Goal: Task Accomplishment & Management: Complete application form

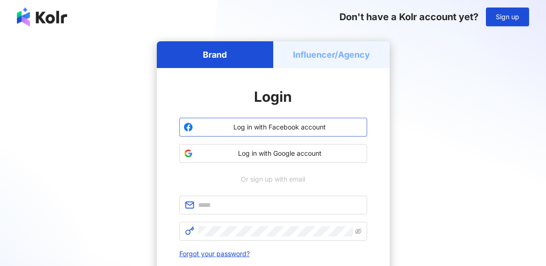
click at [296, 132] on button "Log in with Facebook account" at bounding box center [273, 127] width 188 height 19
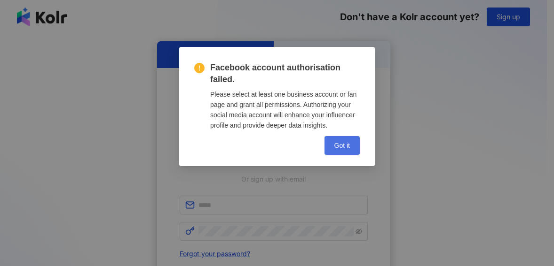
click at [343, 149] on span "Got it" at bounding box center [342, 146] width 16 height 8
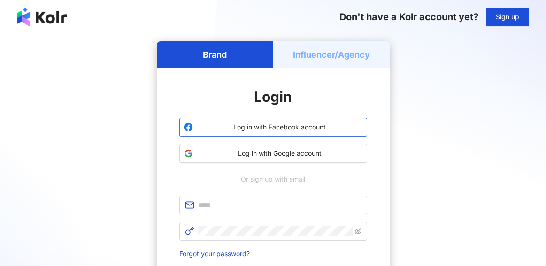
click at [314, 133] on button "Log in with Facebook account" at bounding box center [273, 127] width 188 height 19
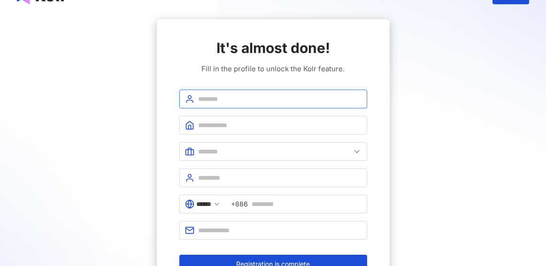
click at [226, 101] on input "text" at bounding box center [280, 99] width 164 height 10
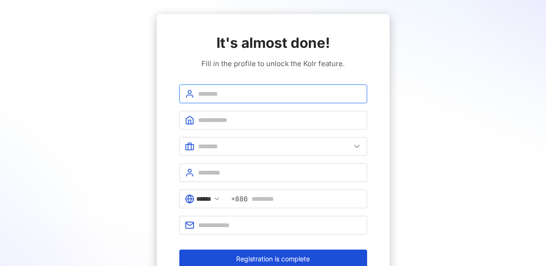
scroll to position [29, 0]
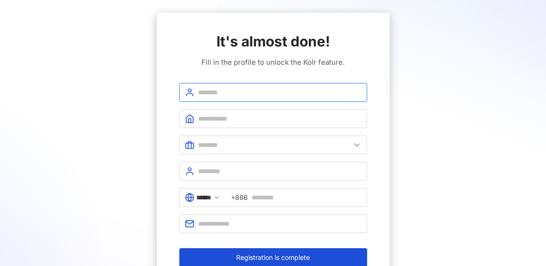
click at [224, 94] on input "text" at bounding box center [280, 92] width 164 height 10
type input "*******"
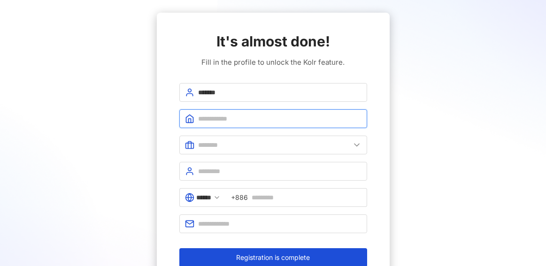
click at [220, 117] on input "text" at bounding box center [280, 119] width 164 height 10
type input "*******"
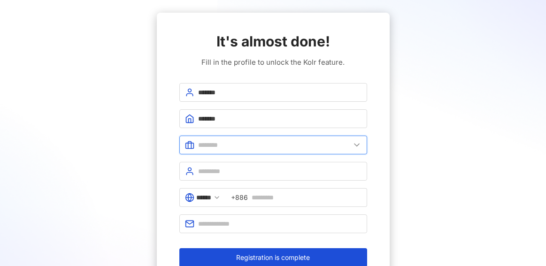
click at [218, 142] on input "text" at bounding box center [274, 145] width 152 height 10
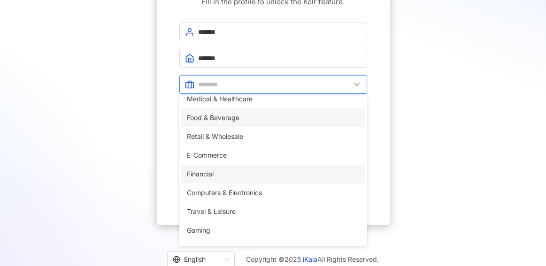
scroll to position [0, 0]
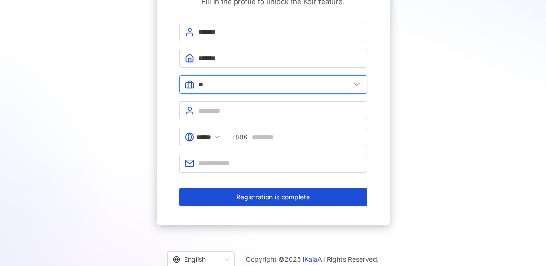
click at [223, 86] on input "**" at bounding box center [274, 84] width 152 height 10
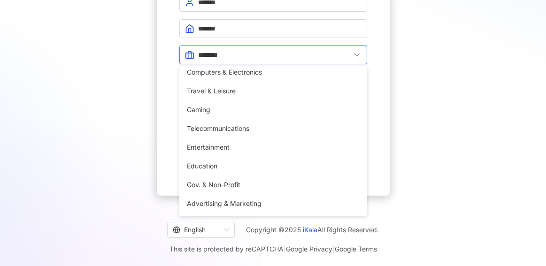
scroll to position [192, 0]
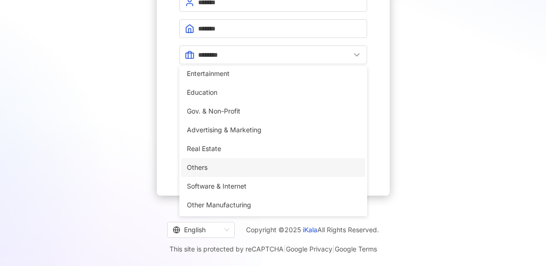
click at [225, 170] on span "Others" at bounding box center [273, 168] width 173 height 10
type input "******"
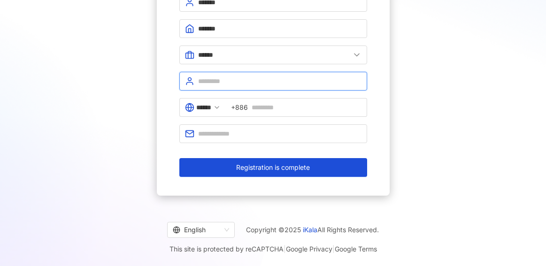
click at [230, 83] on input "text" at bounding box center [280, 81] width 164 height 10
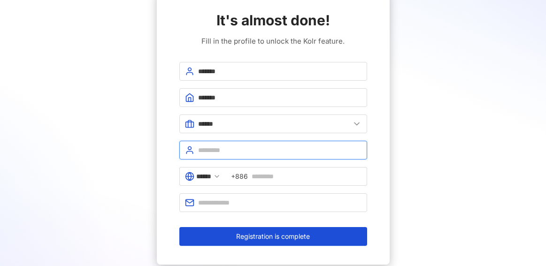
scroll to position [48, 0]
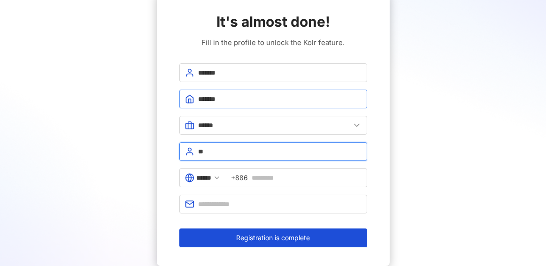
type input "*"
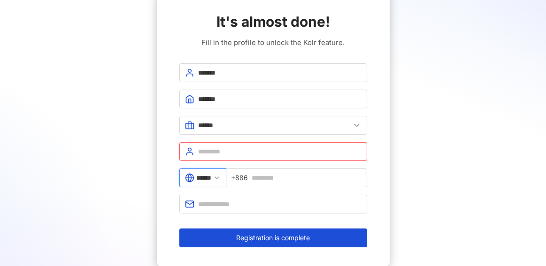
click at [211, 179] on input "******" at bounding box center [203, 178] width 15 height 10
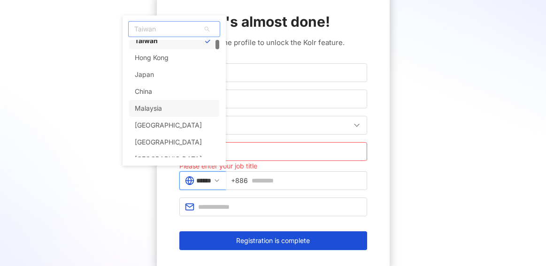
scroll to position [5, 0]
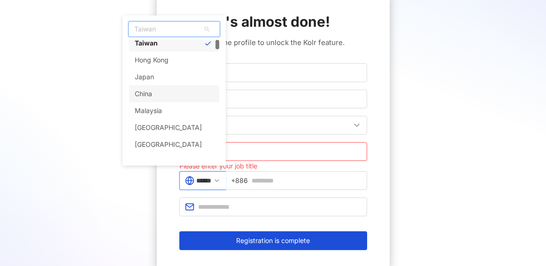
click at [198, 94] on div "China" at bounding box center [174, 94] width 90 height 17
type input "*****"
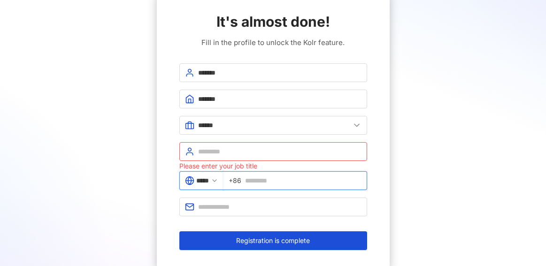
click at [266, 181] on input "text" at bounding box center [303, 181] width 117 height 10
click at [249, 150] on input "text" at bounding box center [280, 152] width 164 height 10
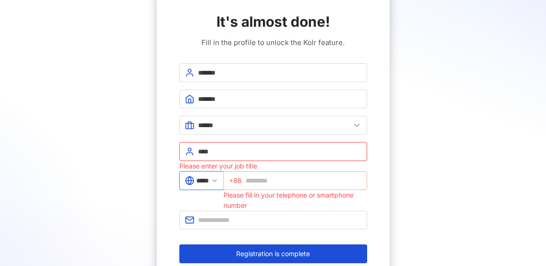
type input "****"
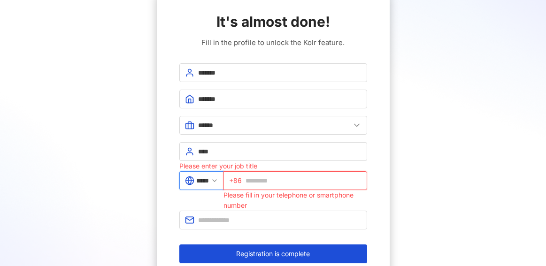
click at [266, 181] on input "text" at bounding box center [304, 181] width 116 height 10
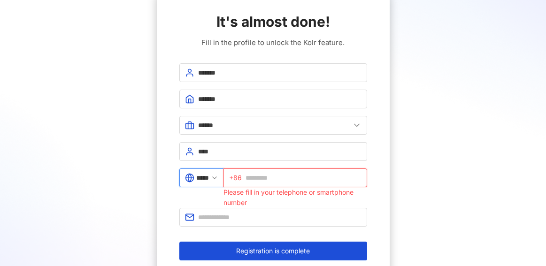
type input "**********"
click at [267, 223] on span at bounding box center [273, 217] width 188 height 19
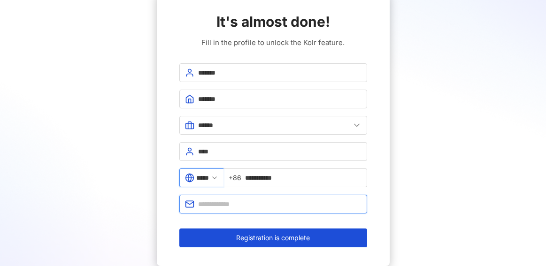
click at [262, 206] on input "text" at bounding box center [280, 204] width 164 height 10
type input "**********"
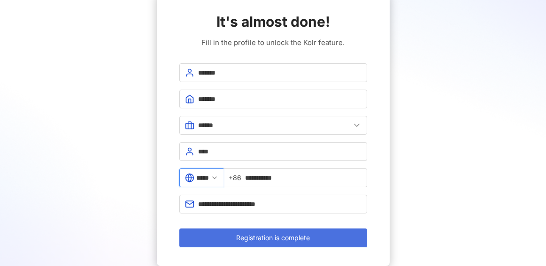
click at [338, 240] on button "Registration is complete" at bounding box center [273, 238] width 188 height 19
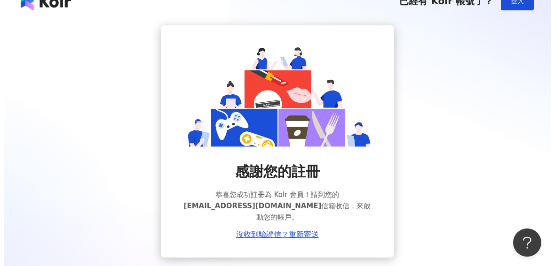
scroll to position [18, 0]
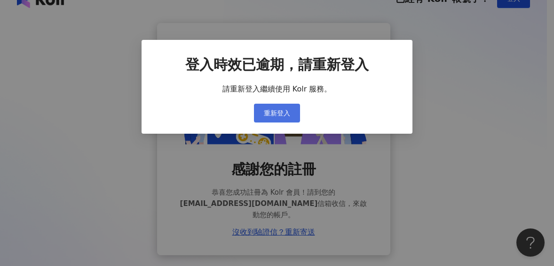
click at [275, 108] on button "重新登入" at bounding box center [277, 113] width 46 height 19
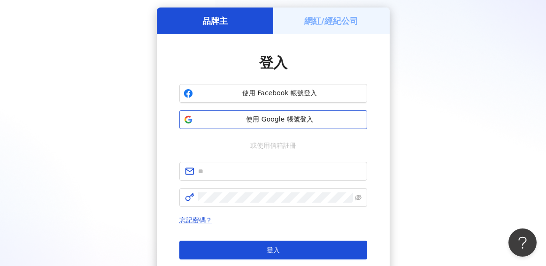
scroll to position [41, 0]
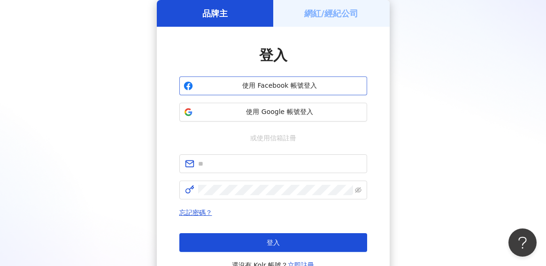
click at [280, 83] on span "使用 Facebook 帳號登入" at bounding box center [280, 85] width 166 height 9
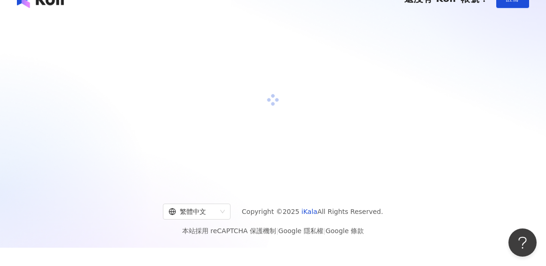
scroll to position [0, 0]
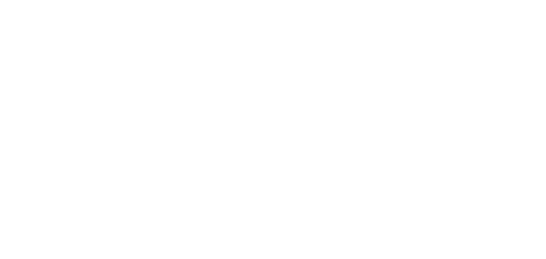
click at [205, 226] on div at bounding box center [273, 129] width 546 height 259
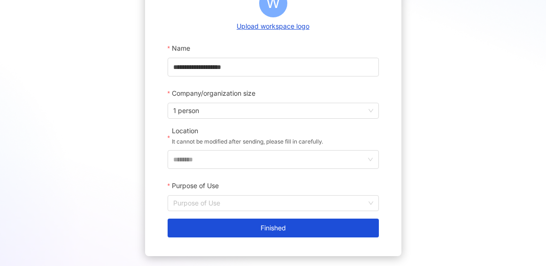
scroll to position [129, 0]
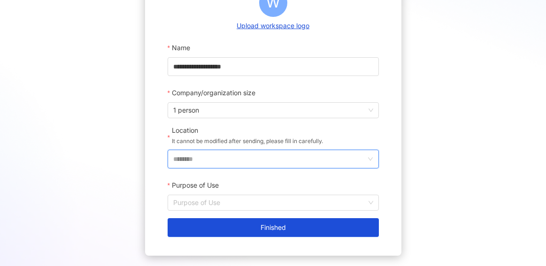
click at [197, 161] on input "********" at bounding box center [269, 159] width 193 height 18
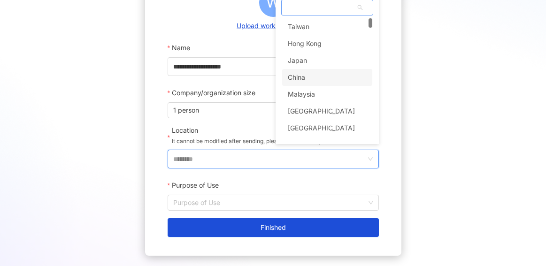
click at [312, 80] on div "China" at bounding box center [327, 77] width 90 height 17
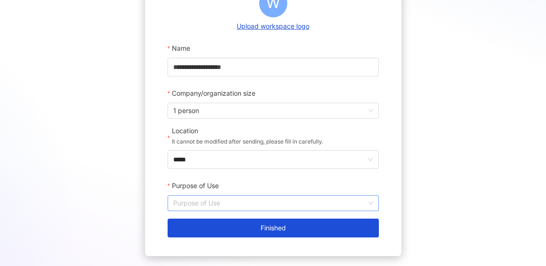
click at [213, 204] on input "Purpose of Use" at bounding box center [273, 203] width 200 height 15
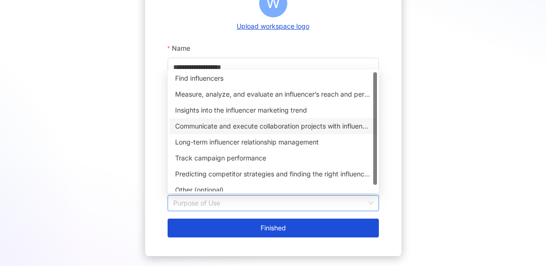
scroll to position [0, 0]
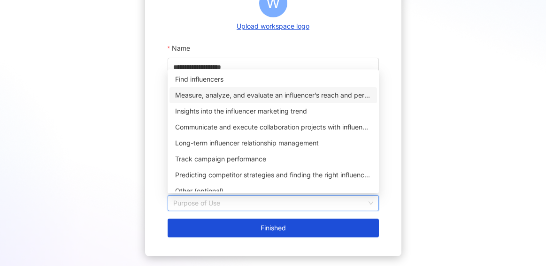
click at [304, 94] on div "Measure, analyze, and evaluate an influencer’s reach and performance on social …" at bounding box center [273, 95] width 196 height 10
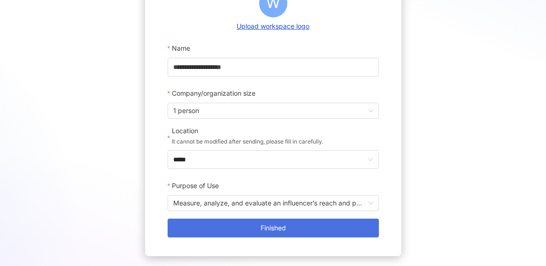
click at [262, 229] on span "Finished" at bounding box center [273, 229] width 25 height 8
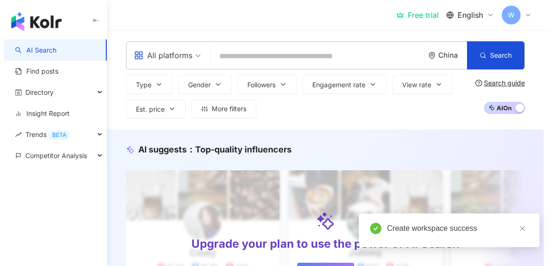
scroll to position [8, 0]
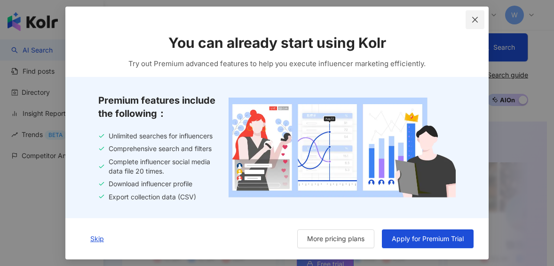
click at [472, 21] on icon "close" at bounding box center [475, 20] width 8 height 8
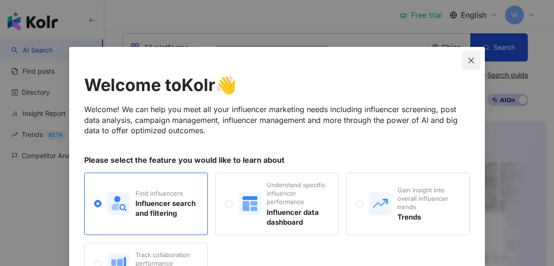
scroll to position [80, 0]
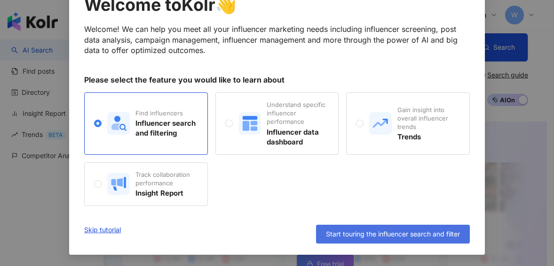
click at [420, 240] on button "Start touring the influencer search and filter" at bounding box center [393, 234] width 154 height 19
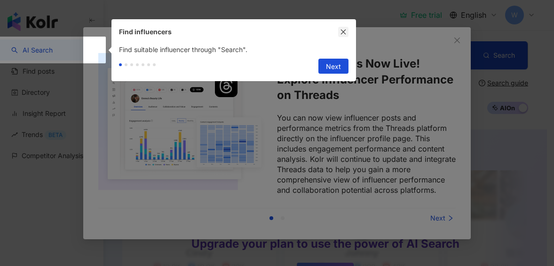
click at [342, 31] on icon "close" at bounding box center [343, 32] width 5 height 5
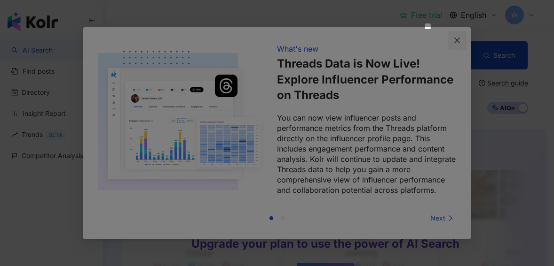
click at [456, 37] on body "AI Search Find posts Directory Insight Report Trends BETA Competitor Analysis F…" at bounding box center [273, 133] width 546 height 266
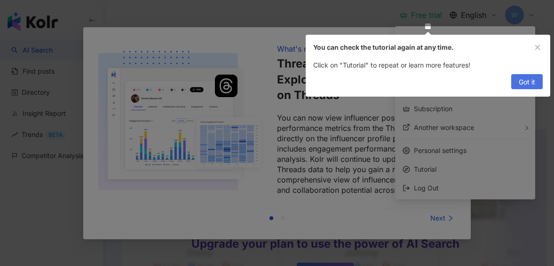
click at [539, 83] on button "Got it" at bounding box center [526, 81] width 31 height 15
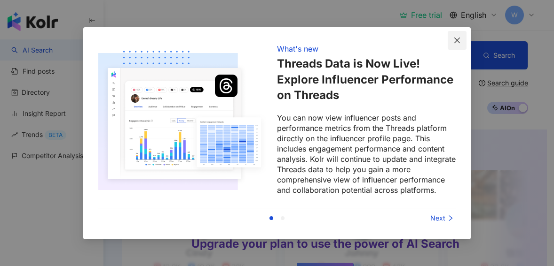
click at [456, 41] on icon "close" at bounding box center [457, 41] width 6 height 6
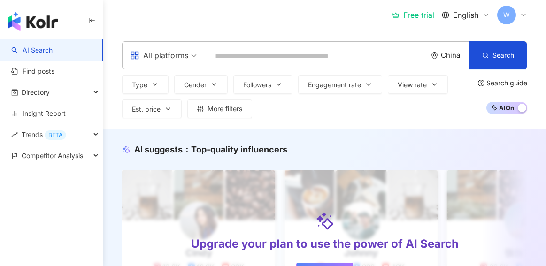
click at [463, 21] on div "Free trial English W" at bounding box center [459, 15] width 135 height 19
click at [463, 14] on span "English" at bounding box center [465, 15] width 25 height 10
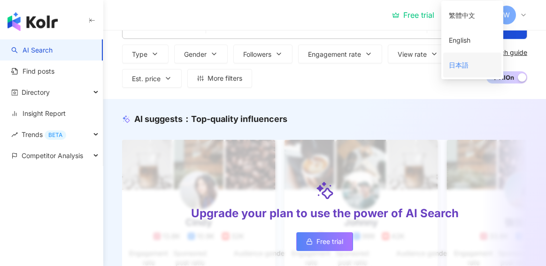
scroll to position [73, 0]
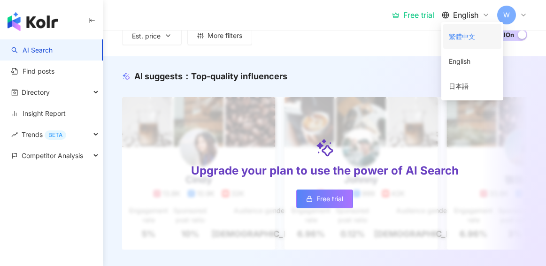
click at [465, 40] on div "繁體中文" at bounding box center [472, 36] width 47 height 16
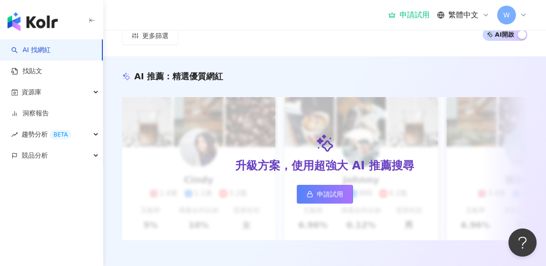
scroll to position [0, 0]
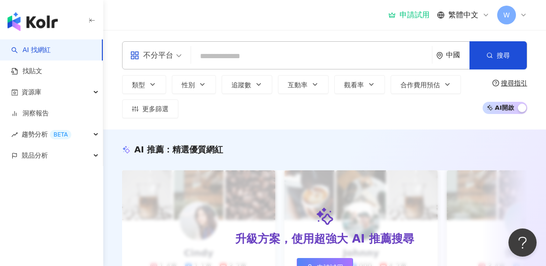
click at [313, 57] on input "search" at bounding box center [312, 56] width 234 height 18
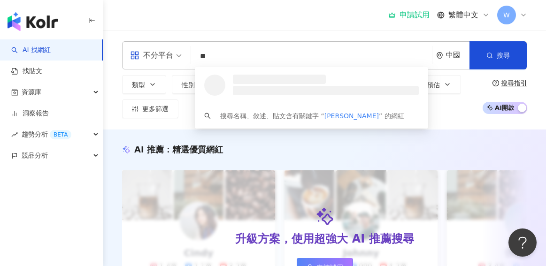
type input "*"
click at [164, 59] on div "不分平台" at bounding box center [151, 55] width 43 height 15
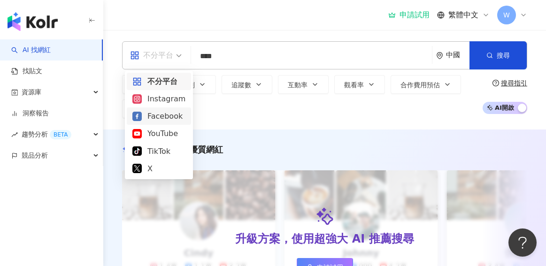
click at [154, 119] on div "Facebook" at bounding box center [159, 116] width 53 height 12
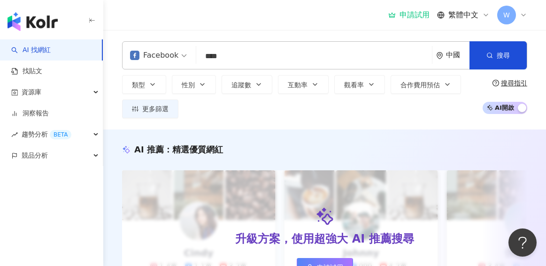
click at [242, 57] on input "****" at bounding box center [314, 56] width 228 height 18
click at [506, 62] on button "搜尋" at bounding box center [498, 55] width 57 height 28
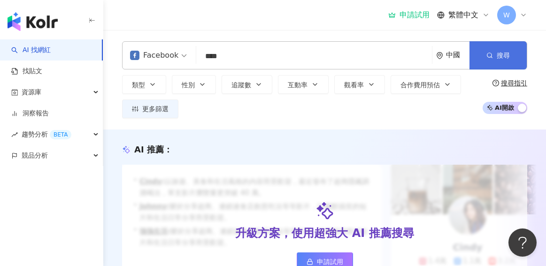
click at [495, 57] on button "搜尋" at bounding box center [498, 55] width 57 height 28
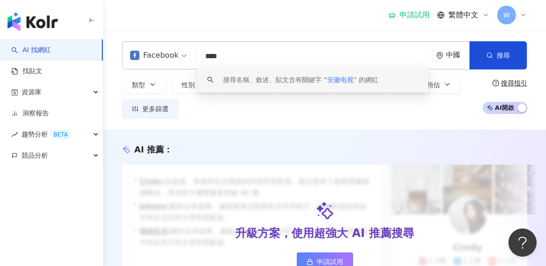
click at [234, 58] on input "****" at bounding box center [314, 56] width 228 height 18
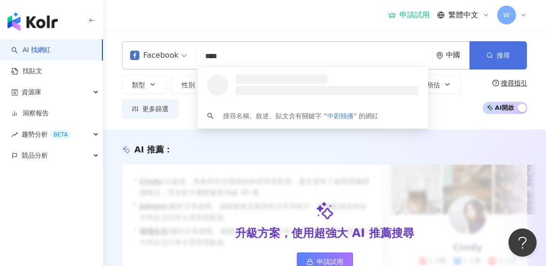
type input "****"
click at [502, 53] on span "搜尋" at bounding box center [503, 56] width 13 height 8
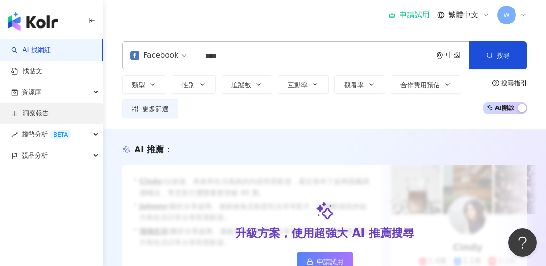
click at [49, 113] on link "洞察報告" at bounding box center [30, 113] width 38 height 9
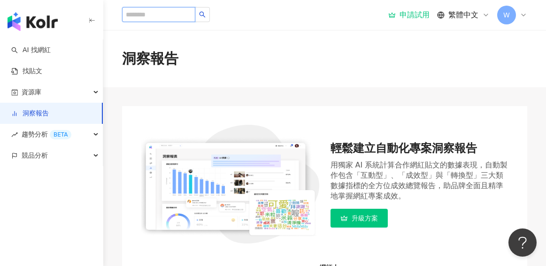
click at [146, 12] on input "search" at bounding box center [158, 14] width 73 height 15
type input "****"
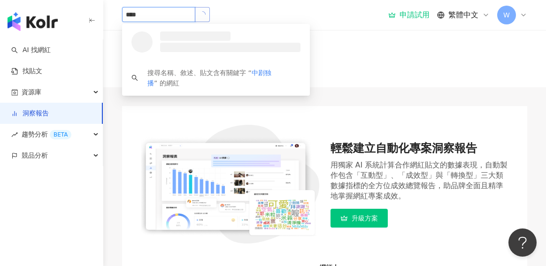
click at [210, 10] on button "button" at bounding box center [202, 14] width 15 height 15
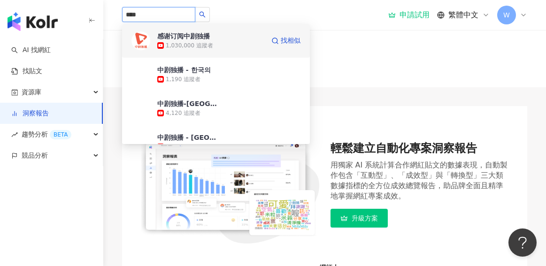
click at [170, 34] on div "感谢订阅中剧独播" at bounding box center [183, 35] width 53 height 9
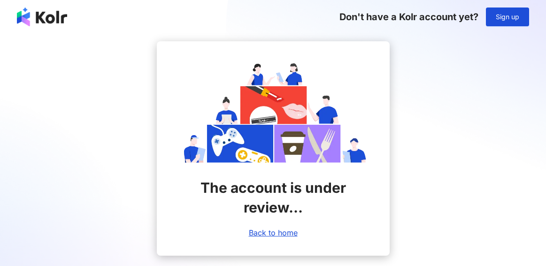
scroll to position [12, 0]
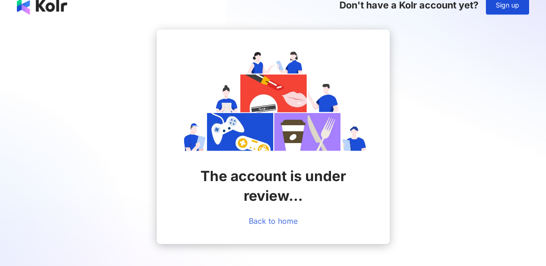
click at [280, 222] on link "Back to home" at bounding box center [273, 221] width 49 height 8
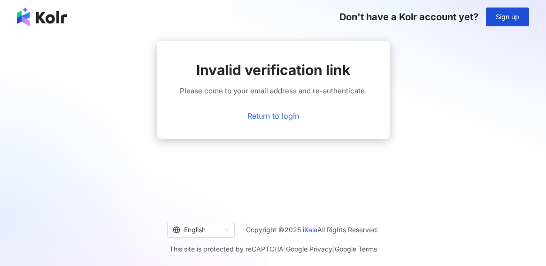
click at [284, 120] on link "Return to login" at bounding box center [274, 116] width 52 height 8
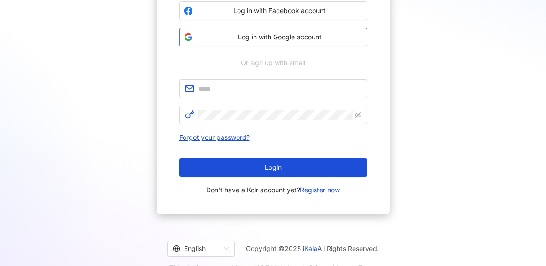
scroll to position [110, 0]
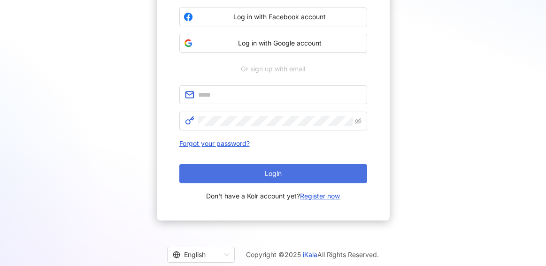
click at [265, 177] on span "Login" at bounding box center [273, 174] width 17 height 8
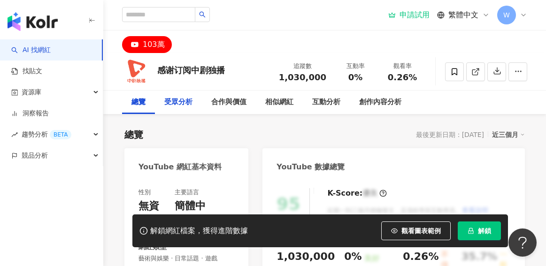
click at [174, 100] on div "受眾分析" at bounding box center [178, 102] width 28 height 11
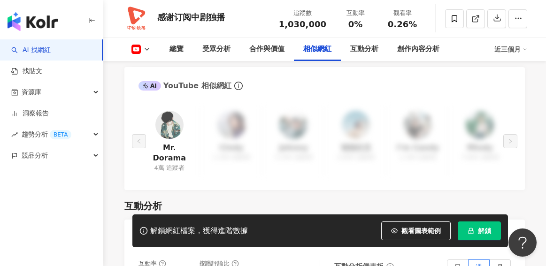
scroll to position [1576, 0]
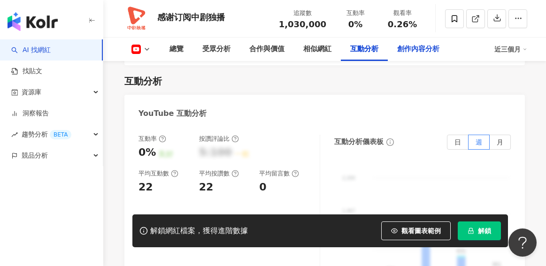
click at [408, 52] on div "創作內容分析" at bounding box center [419, 49] width 42 height 11
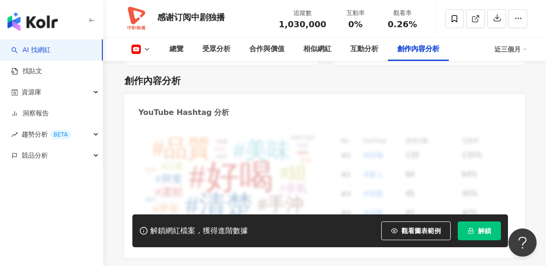
scroll to position [2417, 0]
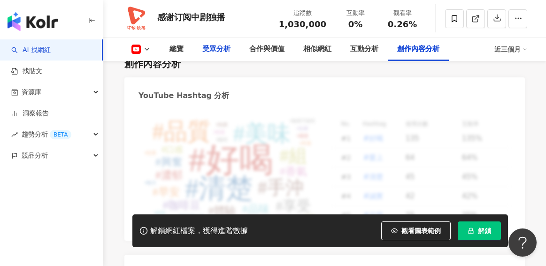
click at [234, 47] on div "受眾分析" at bounding box center [216, 49] width 47 height 23
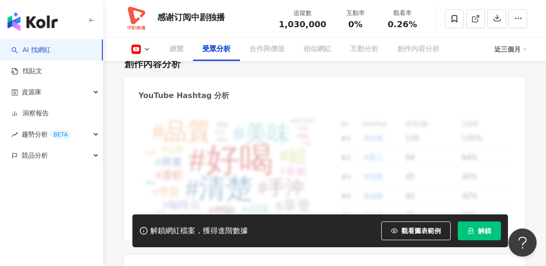
scroll to position [858, 0]
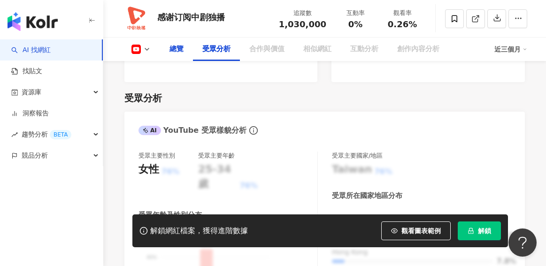
click at [171, 50] on div "總覽" at bounding box center [177, 49] width 14 height 11
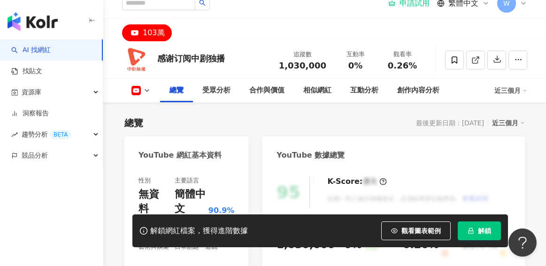
scroll to position [0, 0]
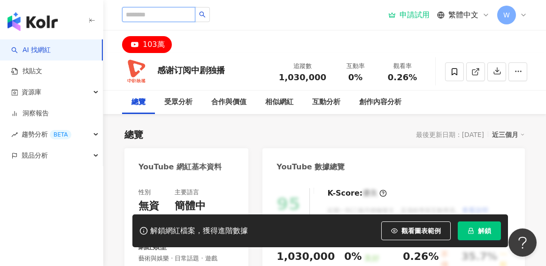
click at [177, 17] on input "search" at bounding box center [158, 14] width 73 height 15
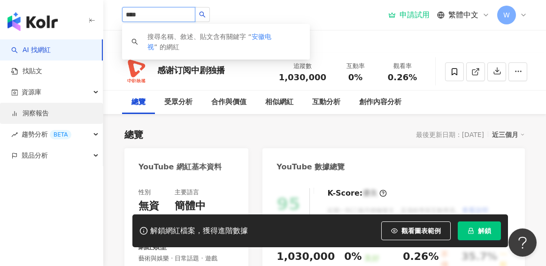
type input "****"
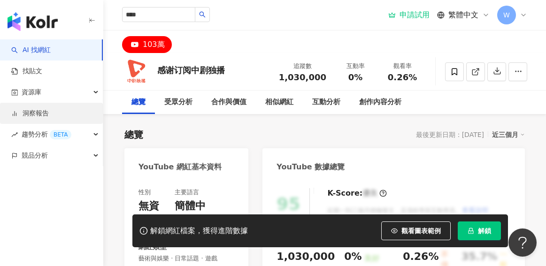
click at [30, 110] on link "洞察報告" at bounding box center [30, 113] width 38 height 9
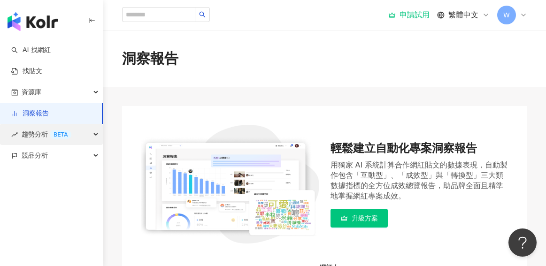
click at [37, 130] on span "趨勢分析 BETA" at bounding box center [47, 134] width 50 height 21
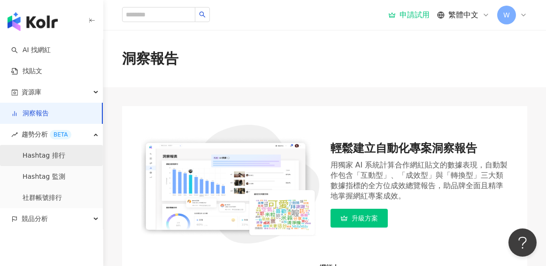
click at [52, 161] on link "Hashtag 排行" at bounding box center [44, 155] width 43 height 9
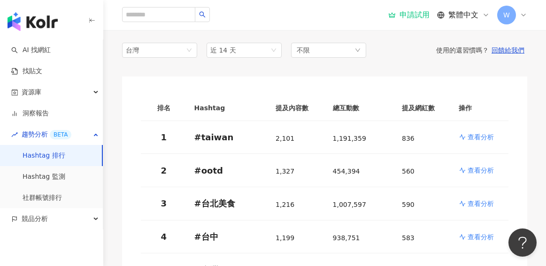
scroll to position [77, 0]
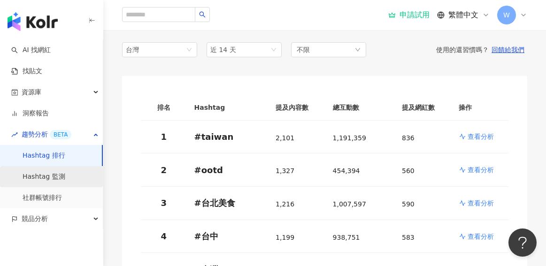
click at [63, 177] on link "Hashtag 監測" at bounding box center [44, 176] width 43 height 9
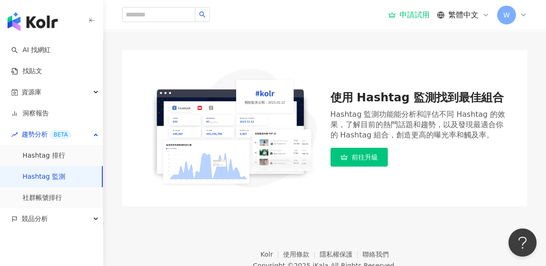
scroll to position [101, 0]
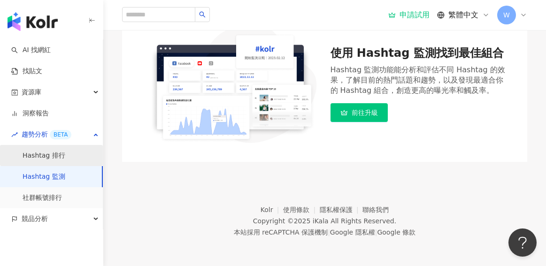
click at [40, 156] on link "Hashtag 排行" at bounding box center [44, 155] width 43 height 9
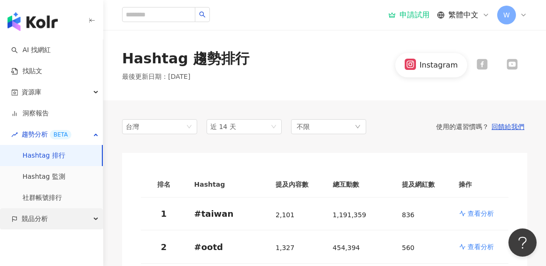
click at [44, 215] on span "競品分析" at bounding box center [35, 219] width 26 height 21
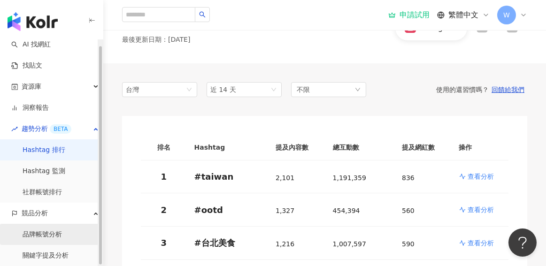
scroll to position [170, 0]
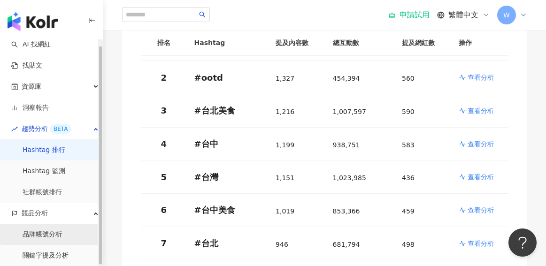
click at [52, 234] on link "品牌帳號分析" at bounding box center [42, 234] width 39 height 9
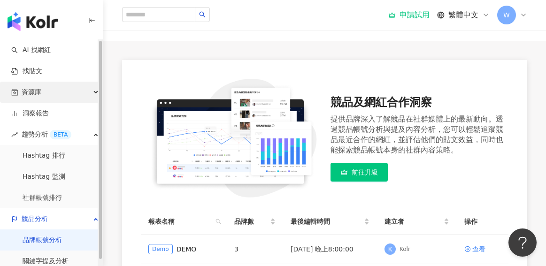
click at [56, 91] on div "資源庫" at bounding box center [51, 92] width 103 height 21
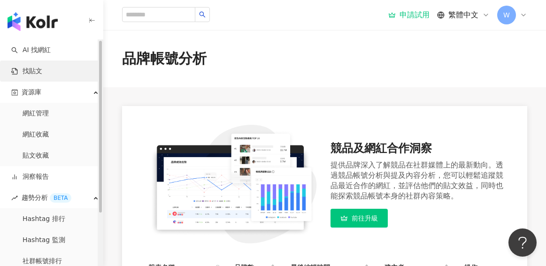
click at [42, 67] on link "找貼文" at bounding box center [26, 71] width 31 height 9
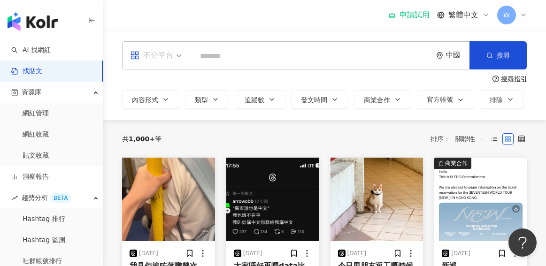
click at [156, 60] on div "不分平台" at bounding box center [151, 55] width 43 height 15
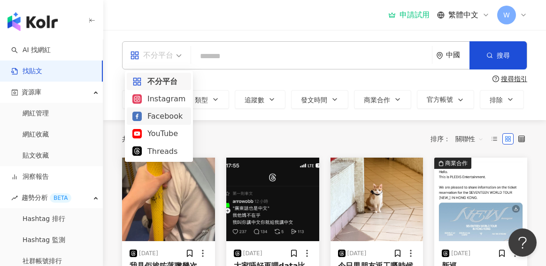
click at [151, 115] on div "Facebook" at bounding box center [159, 116] width 53 height 12
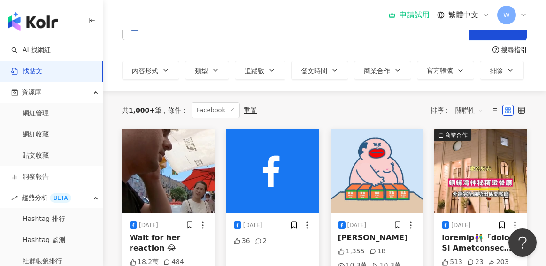
scroll to position [21, 0]
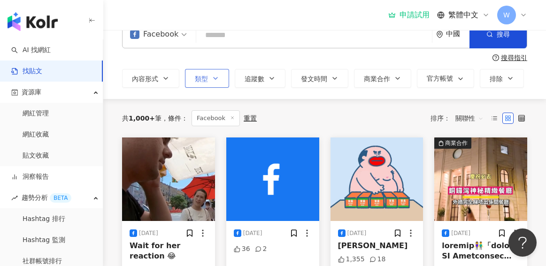
click at [204, 79] on span "類型" at bounding box center [201, 79] width 13 height 8
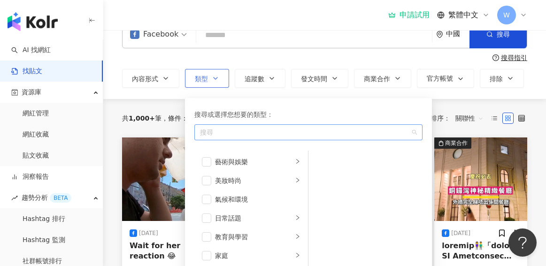
drag, startPoint x: 233, startPoint y: 128, endPoint x: 227, endPoint y: 127, distance: 5.7
click at [233, 129] on div "button" at bounding box center [303, 132] width 215 height 7
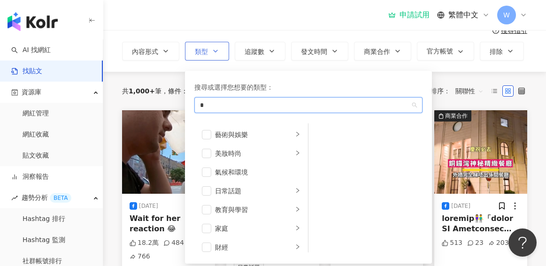
scroll to position [47, 0]
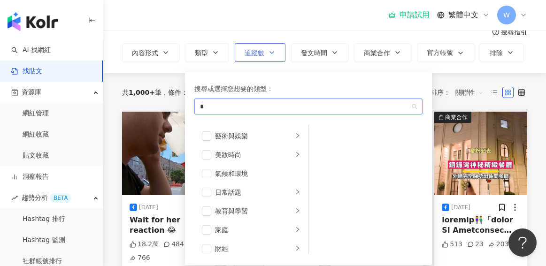
type input "*"
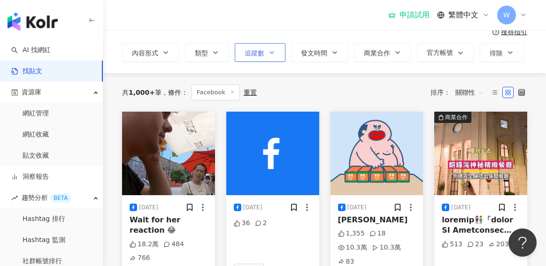
click at [261, 59] on button "追蹤數" at bounding box center [260, 52] width 51 height 19
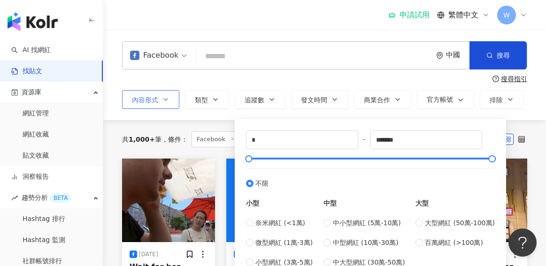
click at [160, 100] on button "內容形式" at bounding box center [150, 99] width 57 height 19
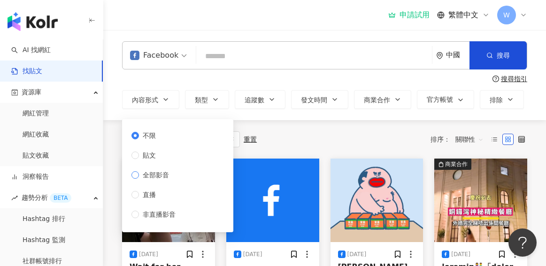
click at [163, 179] on span "全部影音" at bounding box center [156, 175] width 34 height 10
click at [148, 133] on span "不限" at bounding box center [149, 136] width 21 height 10
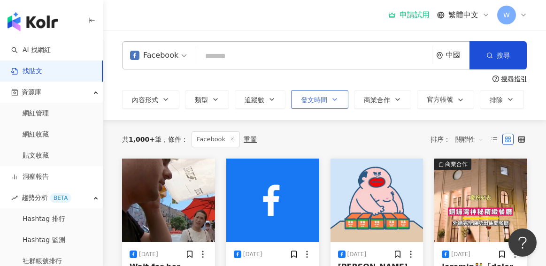
click at [309, 101] on span "發文時間" at bounding box center [314, 100] width 26 height 8
click at [254, 103] on span "追蹤數" at bounding box center [255, 100] width 20 height 8
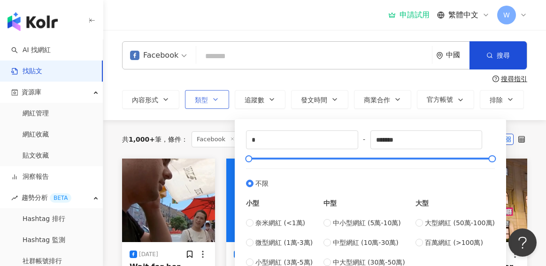
click at [219, 103] on button "類型" at bounding box center [207, 99] width 44 height 19
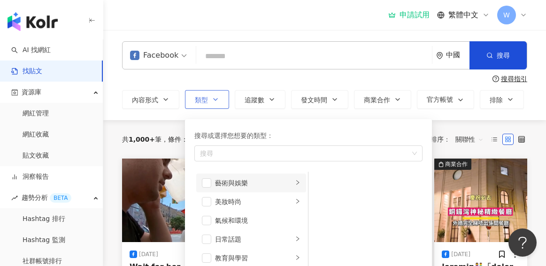
click at [244, 185] on div "藝術與娛樂" at bounding box center [254, 183] width 78 height 10
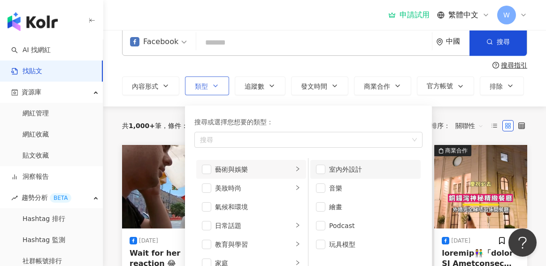
scroll to position [59, 0]
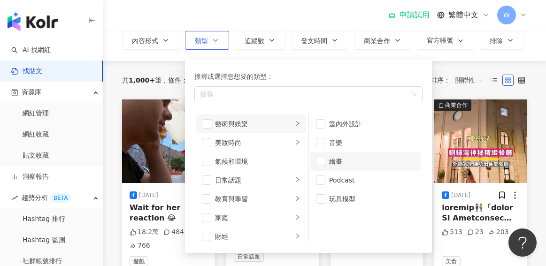
click at [343, 162] on div "繪畫" at bounding box center [372, 161] width 86 height 10
click at [340, 165] on div "繪畫" at bounding box center [372, 161] width 86 height 10
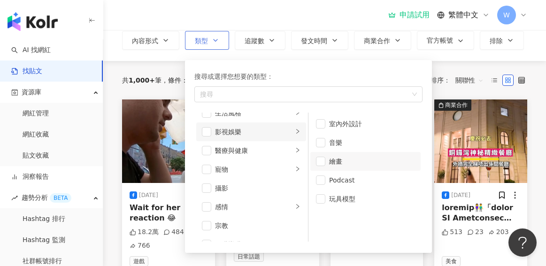
click at [250, 136] on div "影視娛樂" at bounding box center [254, 132] width 78 height 10
click at [318, 161] on span "button" at bounding box center [320, 161] width 9 height 9
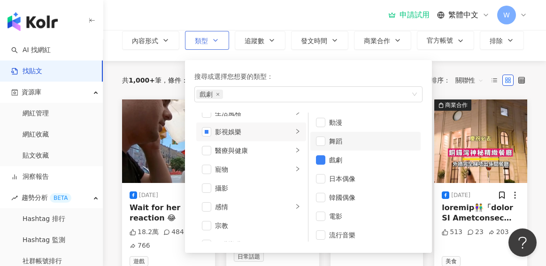
scroll to position [0, 0]
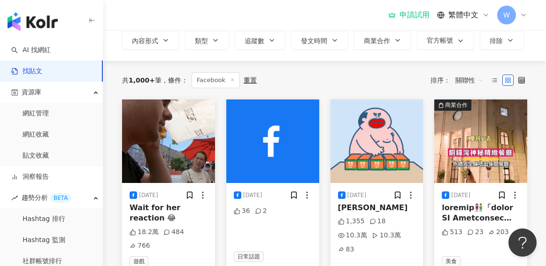
click at [447, 62] on div "共 1,000+ 筆 條件 ： Facebook 重置 排序： 關聯性" at bounding box center [324, 80] width 405 height 39
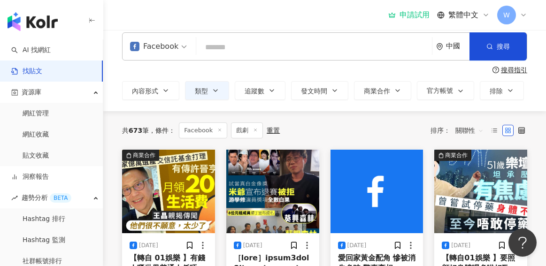
scroll to position [19, 0]
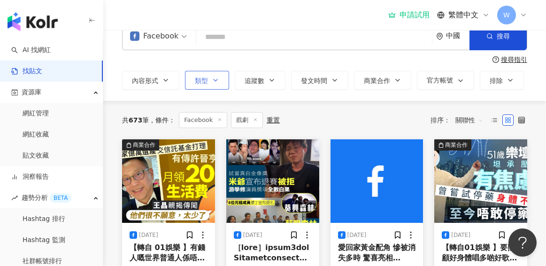
click at [209, 77] on button "類型" at bounding box center [207, 80] width 44 height 19
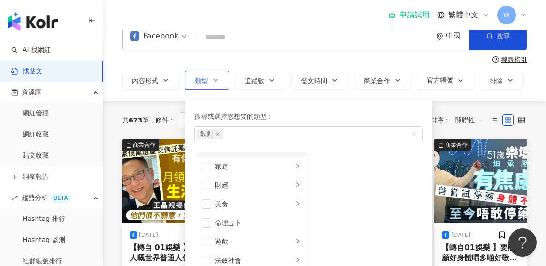
scroll to position [141, 0]
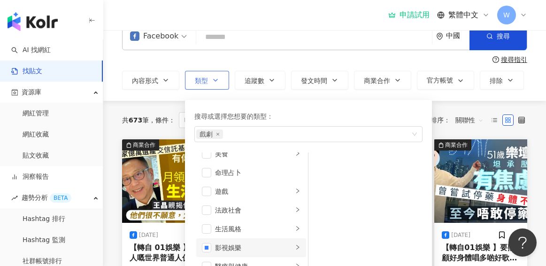
click at [243, 247] on div "影視娛樂" at bounding box center [254, 248] width 78 height 10
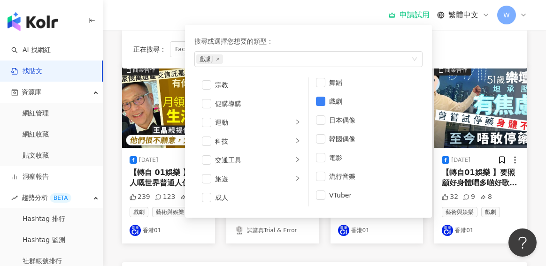
scroll to position [326, 0]
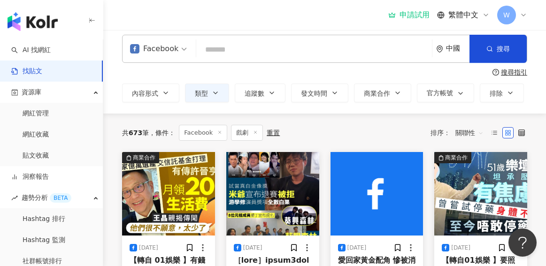
scroll to position [0, 0]
